Goal: Task Accomplishment & Management: Use online tool/utility

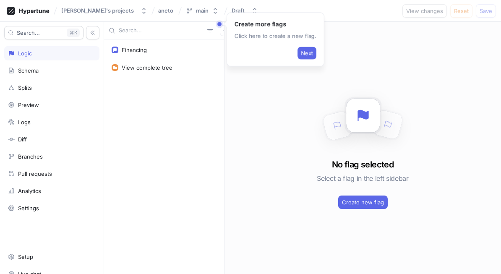
click at [300, 102] on div "No flag selected Select a flag in the left sidebar Create new flag" at bounding box center [362, 148] width 276 height 252
click at [310, 51] on span "Next" at bounding box center [307, 53] width 12 height 5
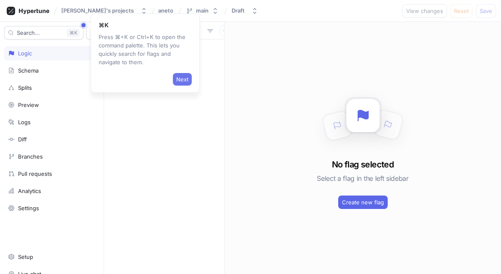
click at [181, 78] on span "Next" at bounding box center [182, 79] width 12 height 5
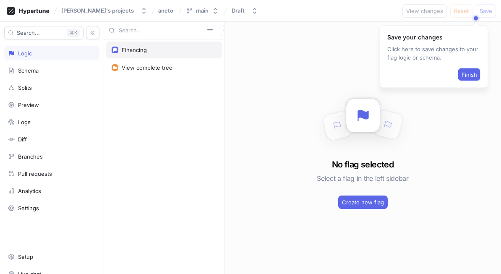
click at [177, 52] on div "Financing" at bounding box center [164, 50] width 105 height 7
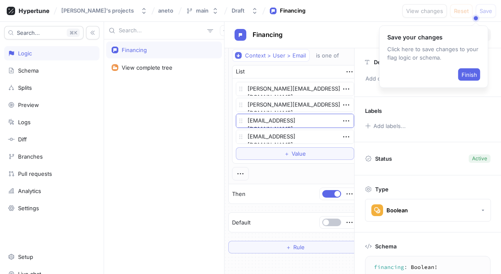
scroll to position [22, 2]
click at [474, 76] on span "Finish" at bounding box center [469, 74] width 16 height 5
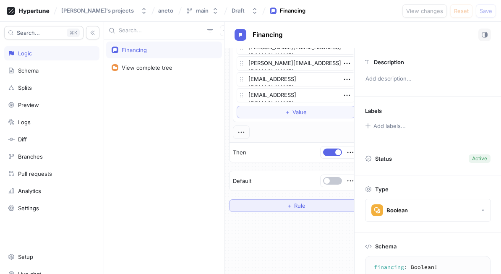
click at [305, 205] on span "Rule" at bounding box center [299, 205] width 11 height 5
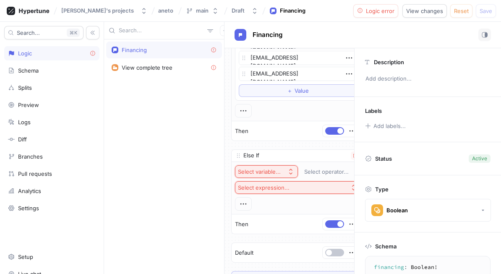
scroll to position [88, 0]
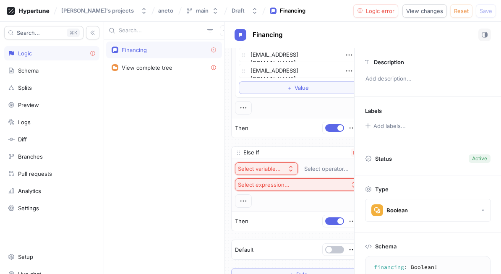
click at [275, 173] on button "Select variable..." at bounding box center [266, 168] width 63 height 13
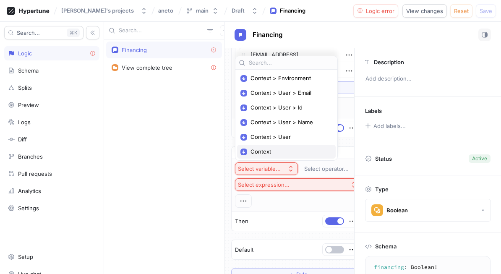
click at [273, 154] on span "Context" at bounding box center [289, 151] width 78 height 7
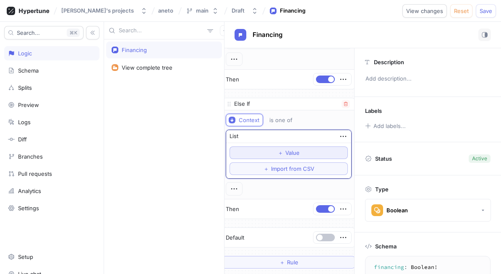
scroll to position [136, 0]
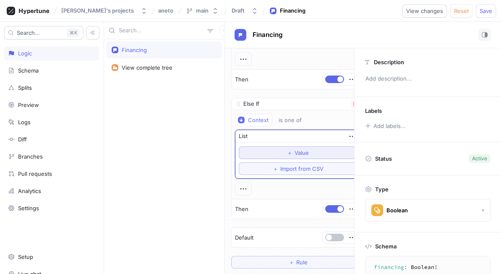
click at [313, 154] on button "＋ Value" at bounding box center [298, 152] width 118 height 13
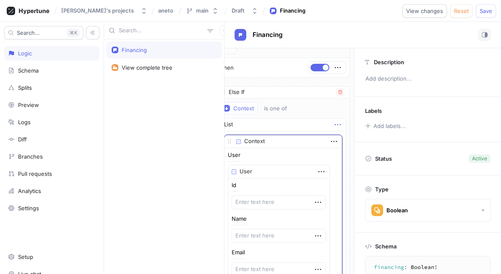
scroll to position [141, 15]
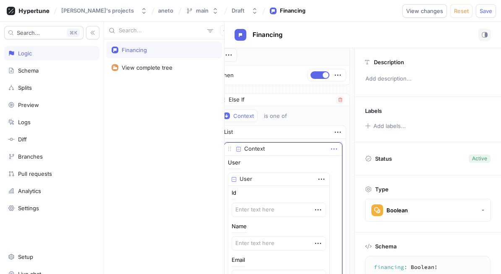
click at [331, 151] on icon "button" at bounding box center [333, 148] width 9 height 9
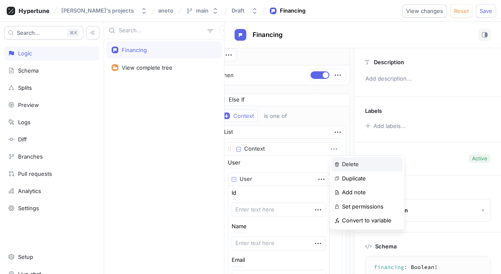
click at [345, 164] on p "Delete" at bounding box center [350, 164] width 17 height 8
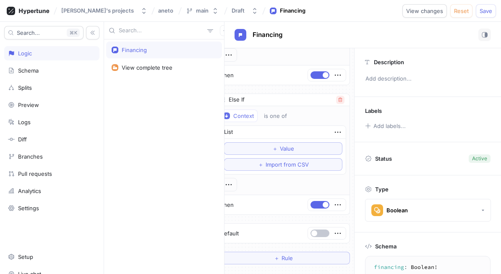
click at [340, 99] on icon "button" at bounding box center [340, 99] width 5 height 5
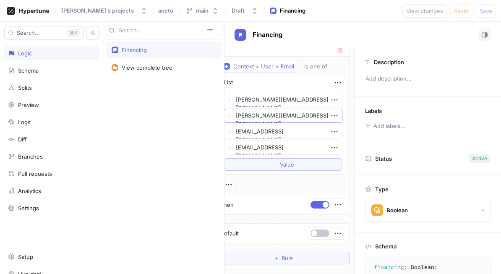
scroll to position [11, 0]
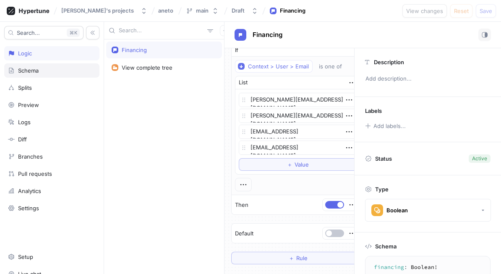
click at [49, 74] on div "Schema" at bounding box center [51, 70] width 95 height 14
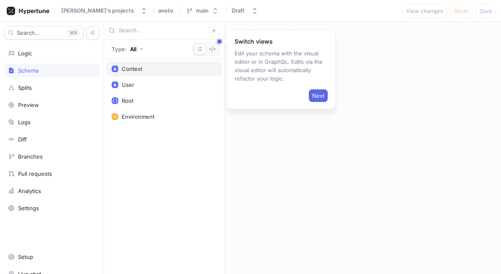
click at [134, 72] on div "Context" at bounding box center [164, 68] width 116 height 15
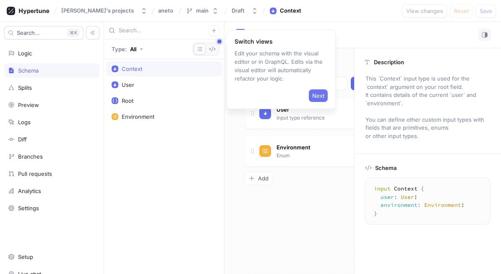
click at [319, 91] on button "Next" at bounding box center [318, 95] width 19 height 13
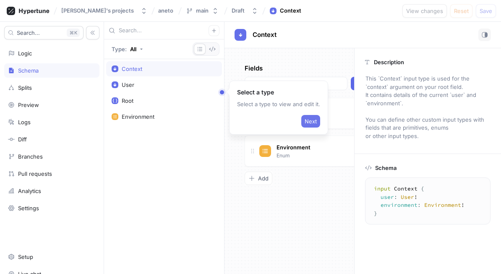
click at [307, 121] on span "Next" at bounding box center [311, 121] width 12 height 5
type textarea "x"
type textarea "type Root { financing: Boolean! }"
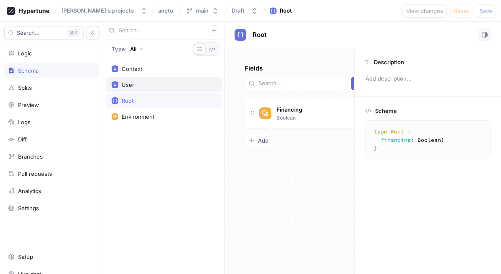
click at [135, 87] on div "User" at bounding box center [164, 84] width 105 height 7
type textarea "x"
type textarea "input User { id: String! name: String! email: String! }"
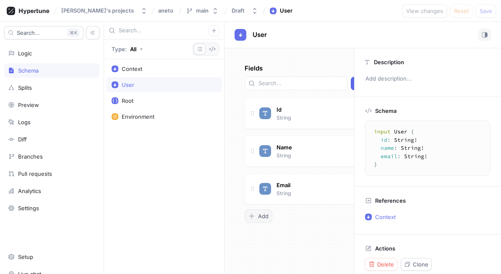
type textarea "x"
click at [261, 214] on span "Add" at bounding box center [263, 216] width 10 height 5
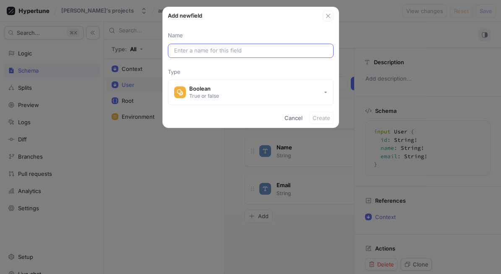
click at [193, 51] on input "text" at bounding box center [250, 51] width 153 height 8
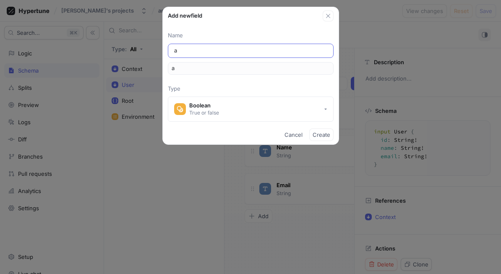
type input "at"
type input "att"
type input "attr"
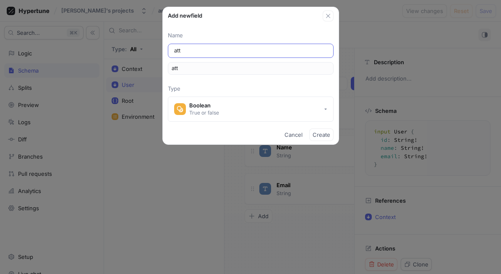
type input "attr"
type input "[PERSON_NAME]"
type input "attrib"
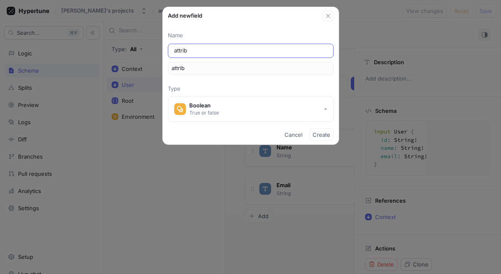
type input "attribu"
type input "attribut"
type input "attribute"
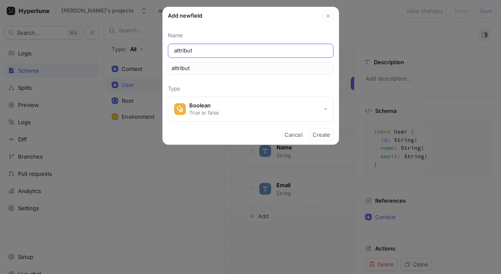
type input "attribute"
type input "attributes"
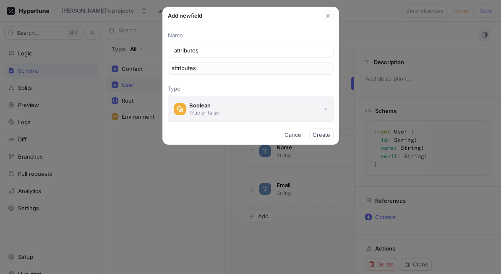
click at [298, 112] on button "Boolean True or false" at bounding box center [251, 108] width 166 height 25
type input "attributes"
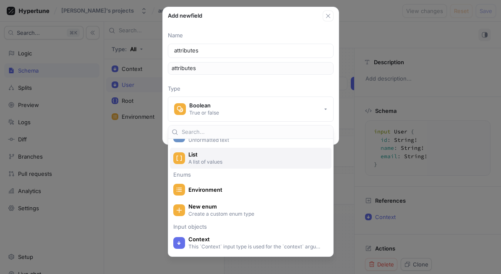
scroll to position [112, 0]
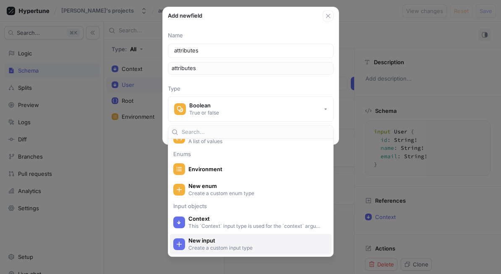
click at [218, 240] on span "New input" at bounding box center [255, 240] width 135 height 7
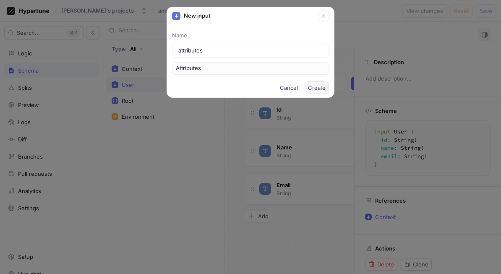
click at [322, 87] on span "Create" at bounding box center [317, 87] width 18 height 5
type textarea "x"
type textarea "input User { attributes: Attributes! id: String! name: String! email: String! }"
type textarea "x"
type textarea "input Attributes"
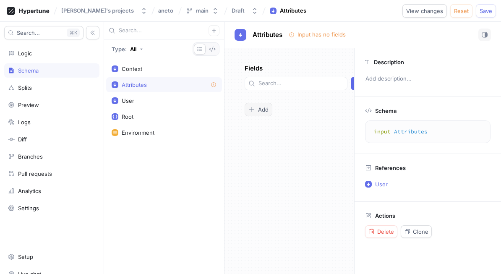
type textarea "x"
click at [262, 107] on span "Add" at bounding box center [263, 109] width 10 height 5
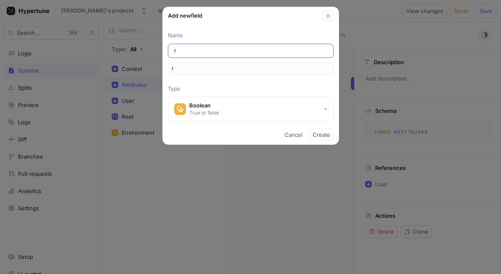
type input "ro"
type input "rol"
type input "role"
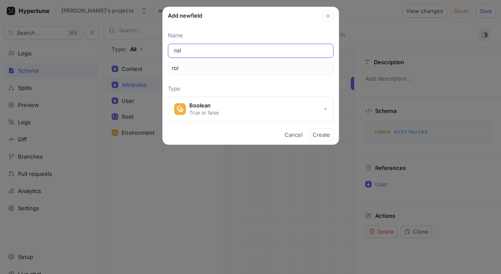
type input "role"
type input "roles"
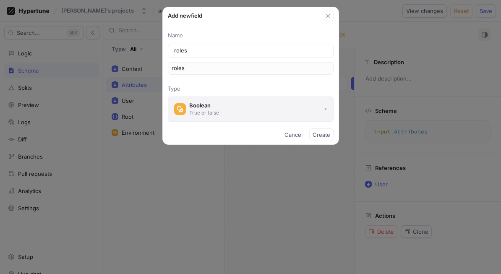
click at [216, 106] on div "Boolean" at bounding box center [204, 105] width 30 height 7
type input "roles"
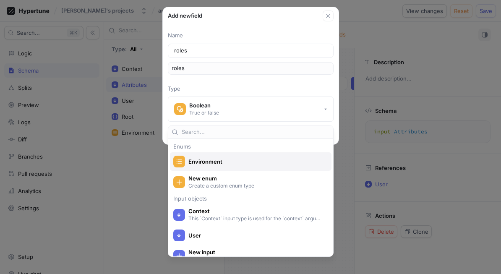
scroll to position [86, 0]
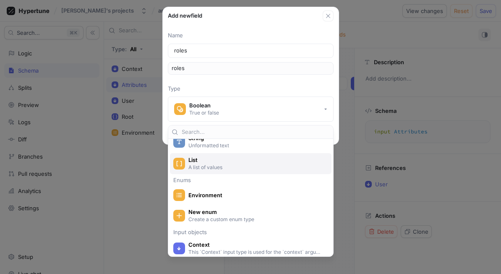
click at [218, 164] on p "A list of values" at bounding box center [255, 167] width 134 height 7
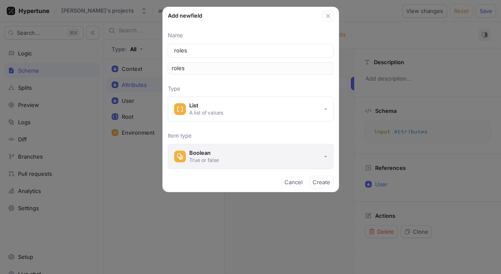
click at [218, 153] on div "Boolean" at bounding box center [204, 152] width 30 height 7
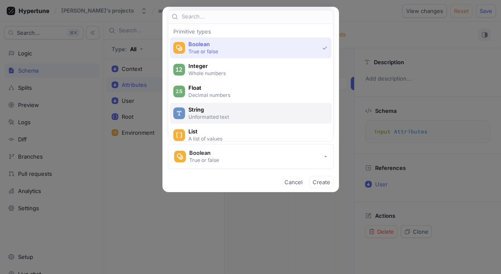
click at [211, 114] on p "Unformatted text" at bounding box center [255, 116] width 134 height 7
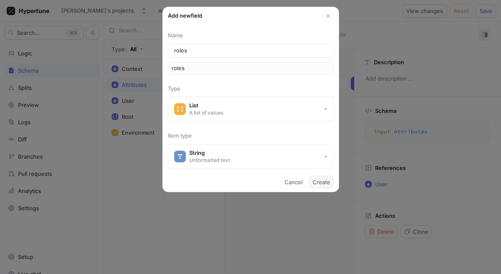
click at [321, 180] on span "Create" at bounding box center [322, 182] width 18 height 5
type textarea "x"
type textarea "input Attributes { roles: [String!]! }"
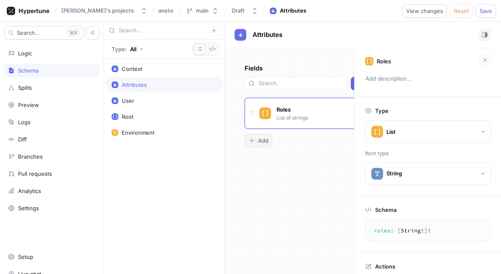
type textarea "x"
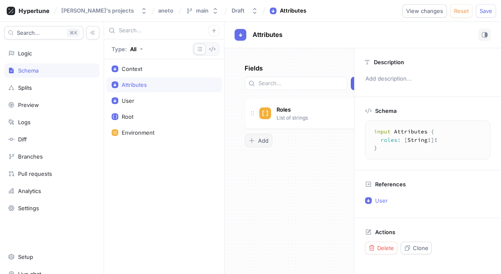
click at [258, 137] on div "Add" at bounding box center [258, 140] width 20 height 7
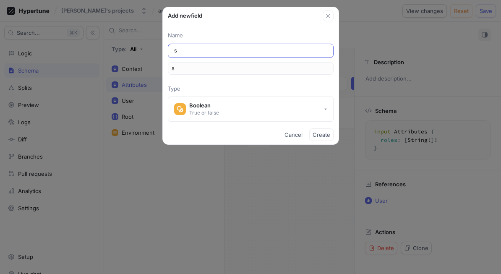
type input "st"
type input "sta"
type input "stat"
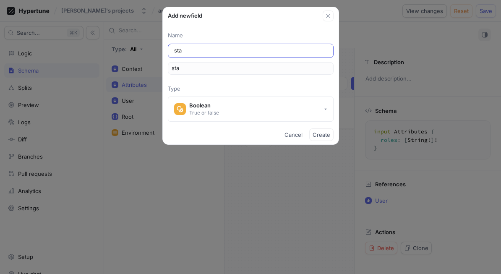
type input "stat"
type input "statu"
type input "status"
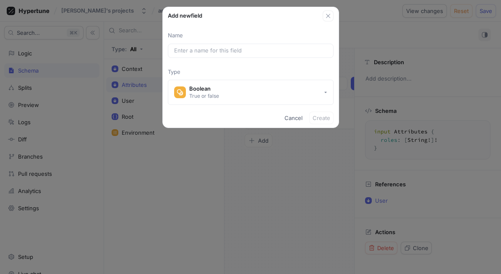
click at [328, 22] on div "Name Type Boolean True or false" at bounding box center [251, 64] width 176 height 87
click at [327, 20] on button "button" at bounding box center [328, 15] width 11 height 11
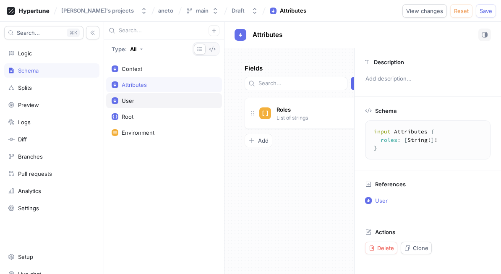
click at [146, 97] on div "User" at bounding box center [164, 100] width 105 height 7
type textarea "x"
type textarea "input User { attributes: Attributes! id: String! name: String! email: String! }"
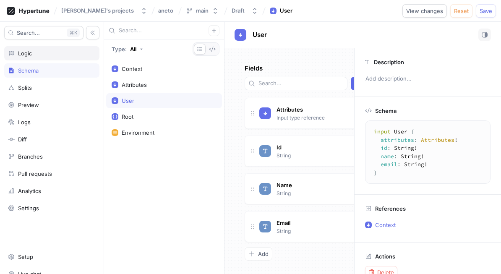
click at [41, 49] on div "Logic" at bounding box center [51, 53] width 95 height 14
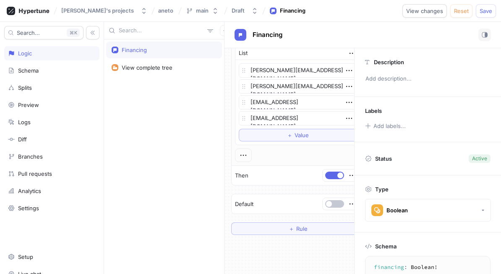
scroll to position [89, 0]
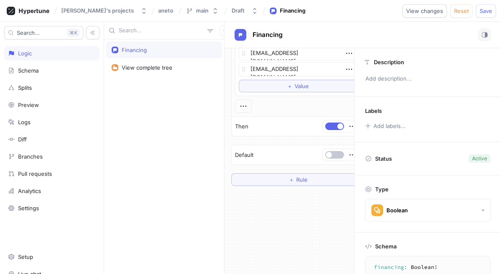
click at [310, 170] on div "If Context > User > Email is one of List [PERSON_NAME][EMAIL_ADDRESS][DOMAIN_NA…" at bounding box center [297, 76] width 133 height 220
click at [310, 177] on button "＋ Rule" at bounding box center [297, 179] width 133 height 13
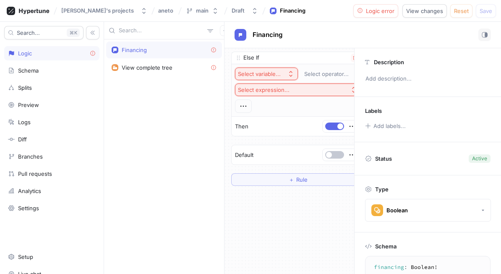
click at [272, 72] on div "Select variable..." at bounding box center [259, 73] width 43 height 7
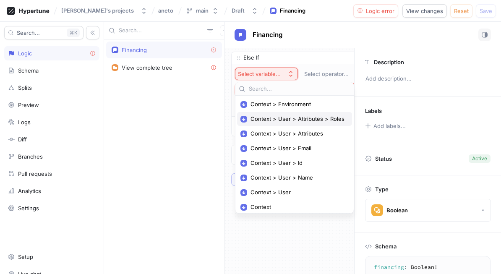
click at [329, 121] on span "Context > User > Attributes > Roles" at bounding box center [297, 118] width 94 height 7
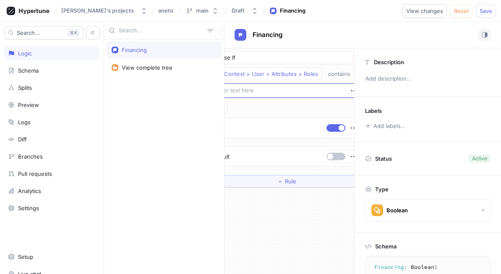
scroll to position [182, 11]
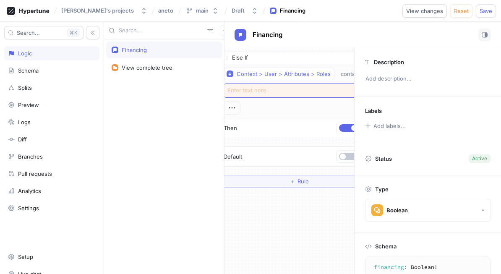
click at [296, 95] on textarea at bounding box center [299, 90] width 151 height 14
type textarea "x"
type textarea "s"
type textarea "x"
type textarea "su"
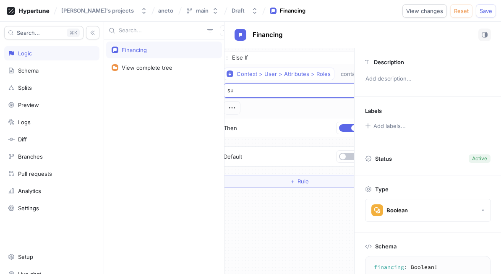
type textarea "x"
type textarea "sup"
type textarea "x"
type textarea "supe"
type textarea "x"
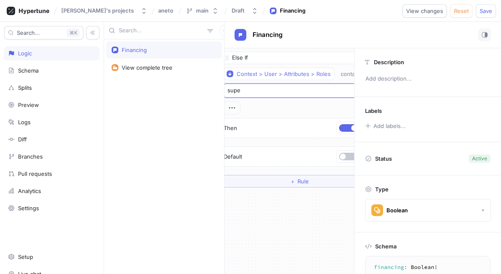
type textarea "super"
type textarea "x"
type textarea "super_"
type textarea "x"
type textarea "super_a"
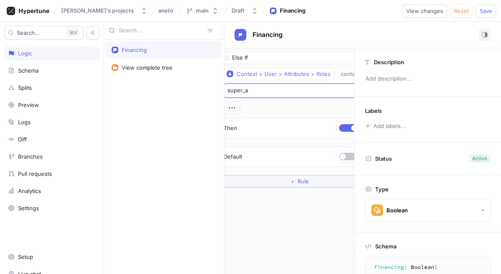
type textarea "x"
type textarea "super_ad"
type textarea "x"
type textarea "super_adm"
type textarea "x"
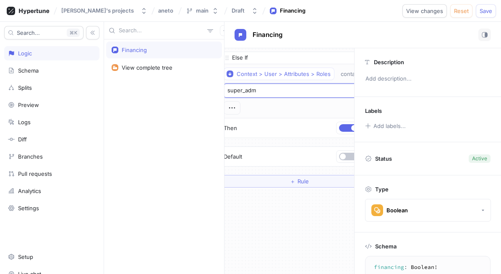
type textarea "super_admi"
type textarea "x"
type textarea "super_admin"
click at [489, 10] on span "Save" at bounding box center [485, 10] width 13 height 5
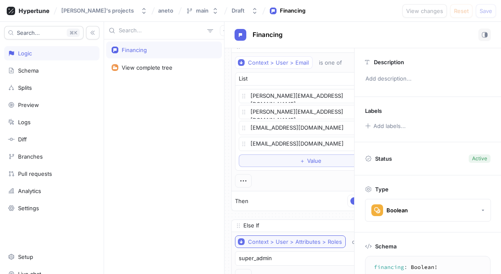
scroll to position [0, 0]
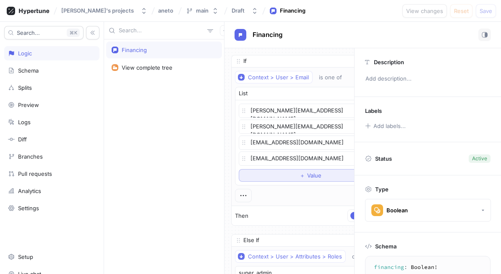
click at [300, 179] on button "＋ Value" at bounding box center [310, 175] width 143 height 13
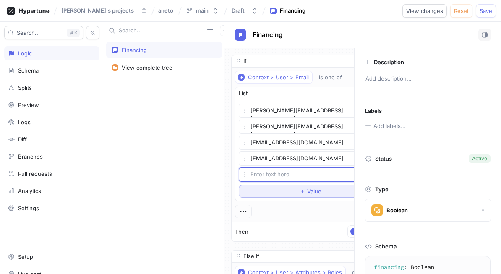
type textarea "x"
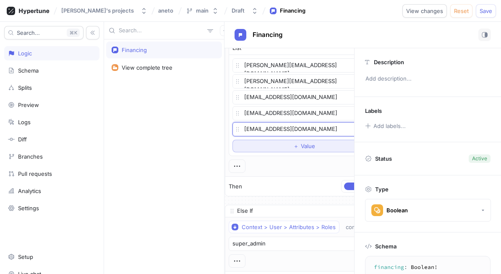
scroll to position [45, 4]
type textarea "[EMAIL_ADDRESS][DOMAIN_NAME]"
click at [300, 172] on div "Context > User > Email is one of List [PERSON_NAME][EMAIL_ADDRESS][DOMAIN_NAME]…" at bounding box center [306, 99] width 151 height 147
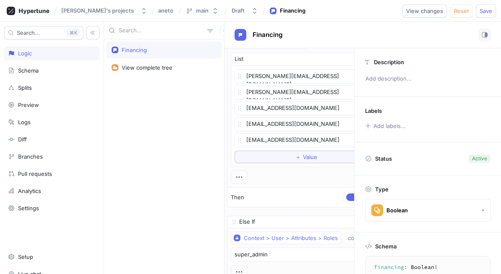
scroll to position [31, 4]
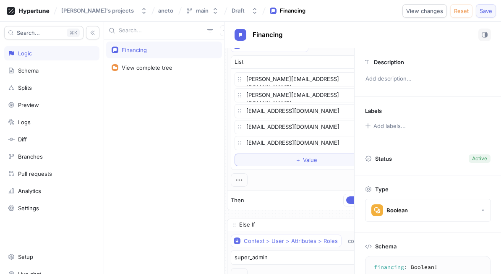
click at [489, 12] on span "Save" at bounding box center [485, 10] width 13 height 5
type textarea "x"
